Goal: Complete application form

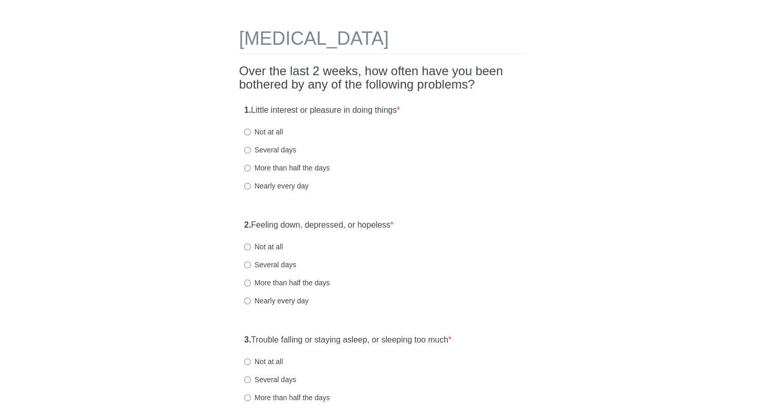
scroll to position [15, 0]
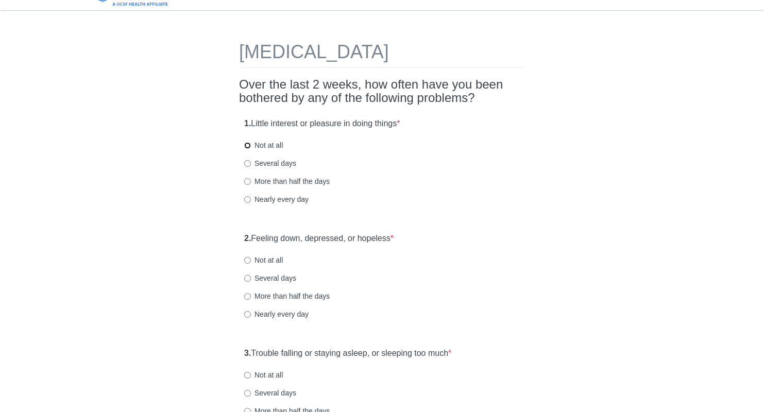
click at [249, 145] on input "Not at all" at bounding box center [247, 145] width 7 height 7
radio input "true"
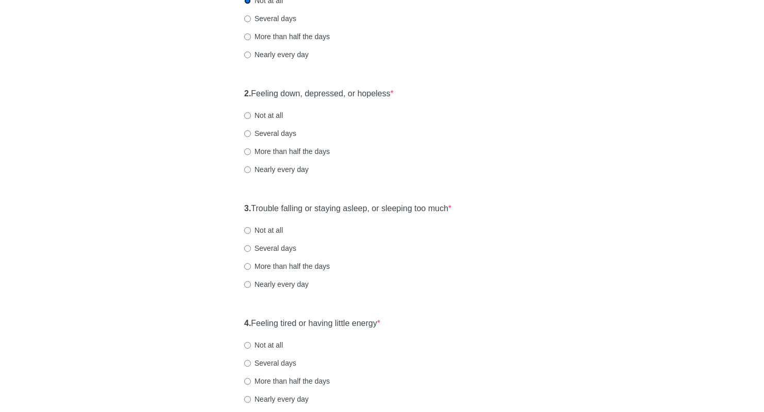
scroll to position [162, 0]
click at [247, 115] on input "Not at all" at bounding box center [247, 114] width 7 height 7
radio input "true"
click at [250, 230] on input "Not at all" at bounding box center [247, 229] width 7 height 7
radio input "true"
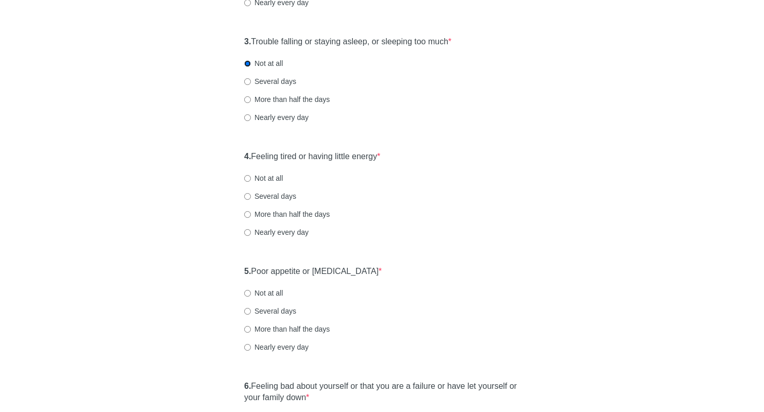
scroll to position [329, 0]
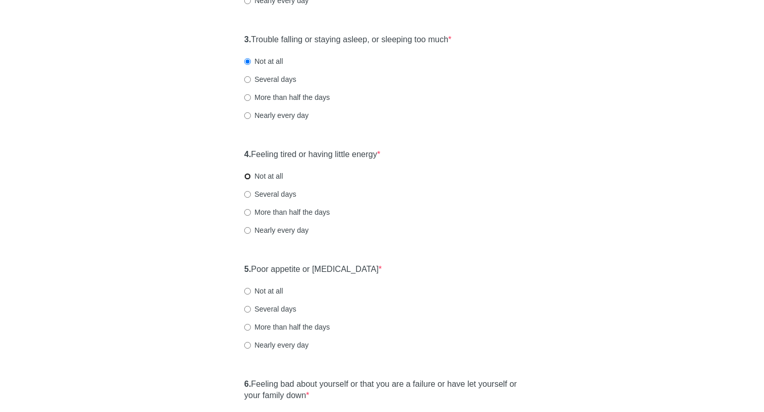
click at [246, 176] on input "Not at all" at bounding box center [247, 176] width 7 height 7
radio input "true"
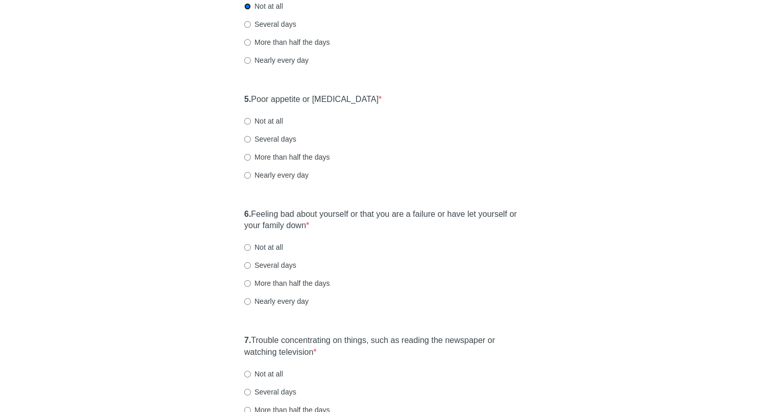
scroll to position [494, 0]
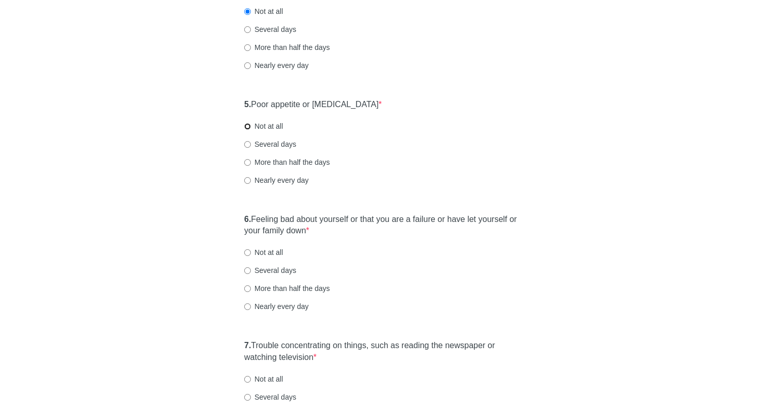
click at [246, 126] on input "Not at all" at bounding box center [247, 126] width 7 height 7
radio input "true"
click at [249, 252] on input "Not at all" at bounding box center [247, 252] width 7 height 7
radio input "true"
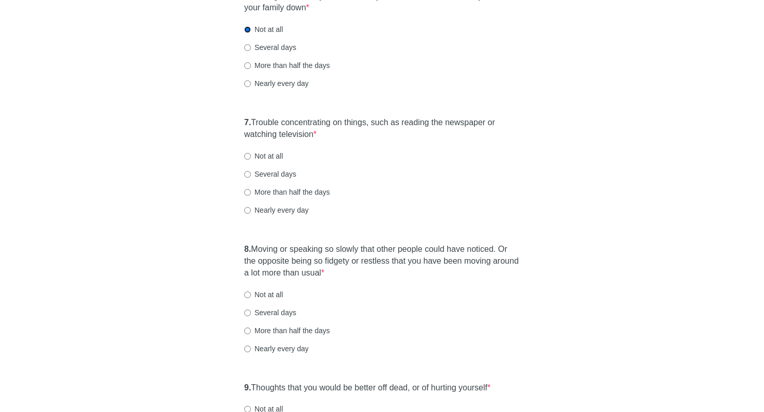
scroll to position [731, 0]
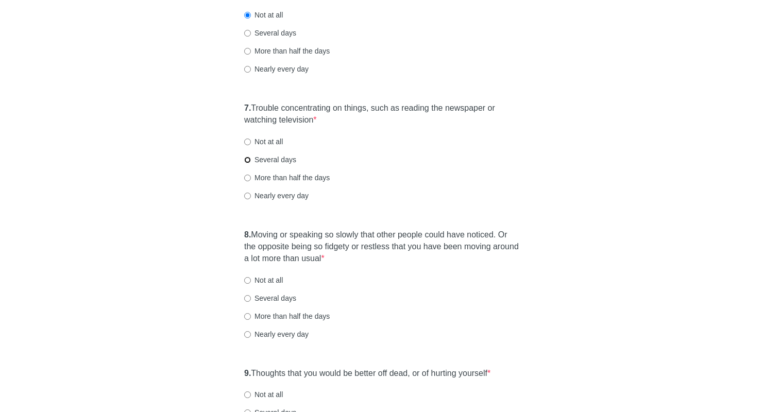
click at [248, 159] on input "Several days" at bounding box center [247, 160] width 7 height 7
radio input "true"
click at [248, 281] on input "Not at all" at bounding box center [247, 280] width 7 height 7
radio input "true"
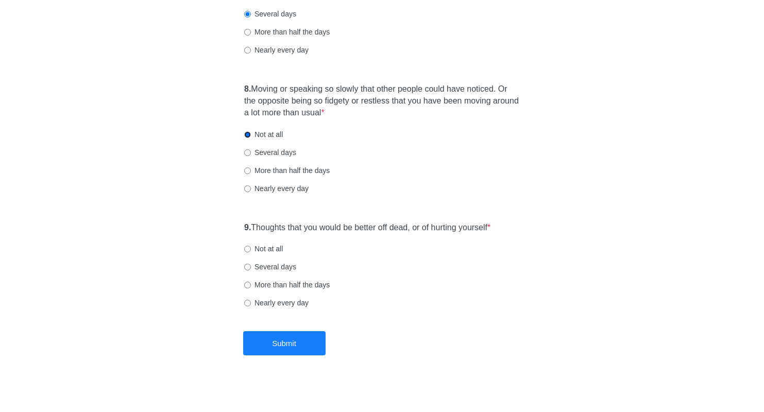
scroll to position [882, 0]
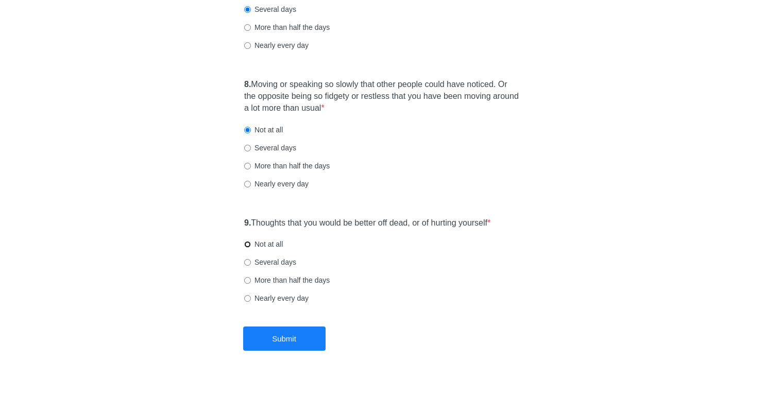
click at [248, 242] on input "Not at all" at bounding box center [247, 244] width 7 height 7
radio input "true"
drag, startPoint x: 291, startPoint y: 336, endPoint x: 295, endPoint y: 331, distance: 6.0
click at [292, 336] on button "Submit" at bounding box center [284, 338] width 82 height 24
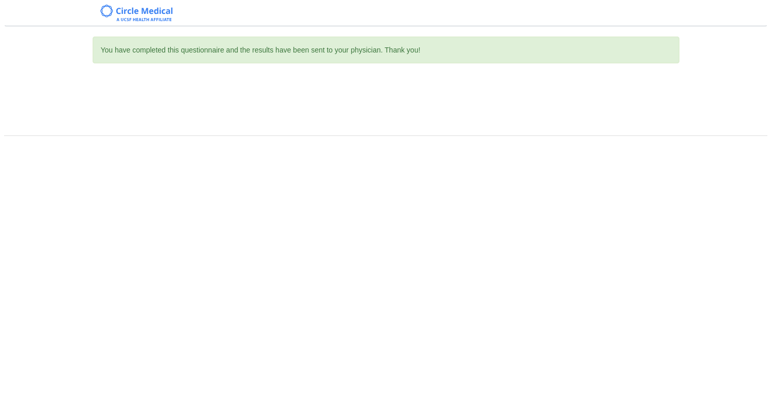
scroll to position [0, 0]
